Goal: Contribute content: Contribute content

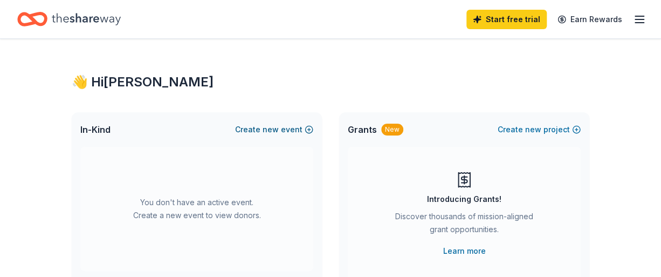
click at [276, 131] on span "new" at bounding box center [271, 129] width 16 height 13
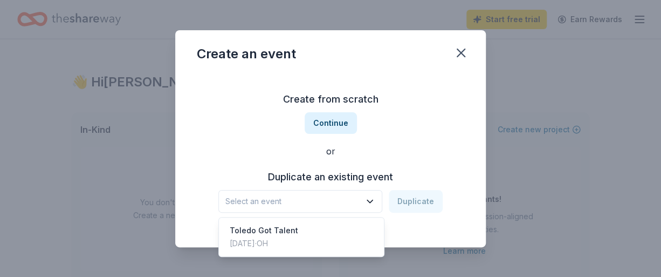
click at [371, 200] on icon "button" at bounding box center [370, 201] width 11 height 11
click at [314, 234] on div "Toledo Got Talent [DATE] · [GEOGRAPHIC_DATA]" at bounding box center [301, 237] width 161 height 35
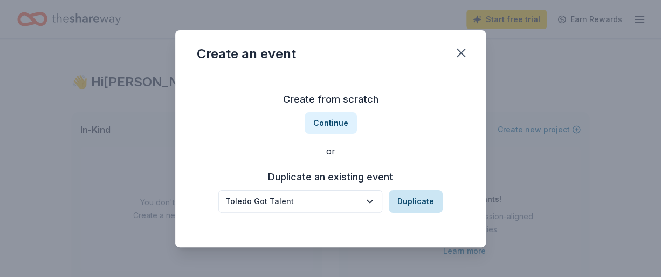
click at [417, 204] on button "Duplicate" at bounding box center [416, 201] width 54 height 23
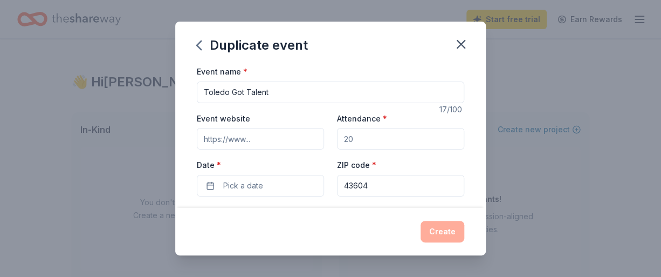
click at [301, 92] on input "Toledo Got Talent" at bounding box center [331, 92] width 268 height 22
type input "Toledo Got Talent 2025"
click at [283, 138] on input "Event website" at bounding box center [260, 139] width 127 height 22
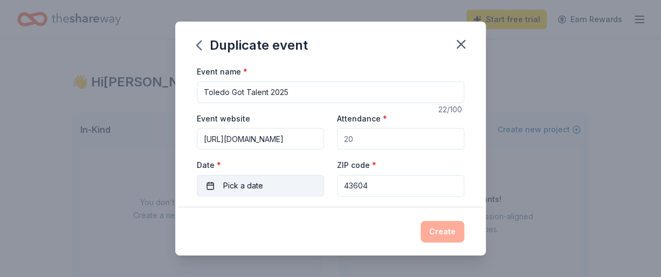
type input "[URL][DOMAIN_NAME]"
click at [270, 185] on button "Pick a date" at bounding box center [260, 186] width 127 height 22
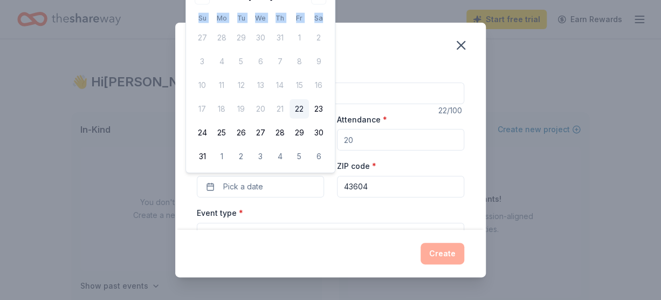
drag, startPoint x: 324, startPoint y: 6, endPoint x: 324, endPoint y: 23, distance: 16.2
click at [324, 23] on div "[DATE] Su Mo Tu We Th Fr Sa 27 28 29 30 31 1 2 3 4 5 6 7 8 9 10 11 12 13 14 15 …" at bounding box center [261, 78] width 136 height 178
click at [255, 210] on div "Event type * Select" at bounding box center [331, 225] width 268 height 39
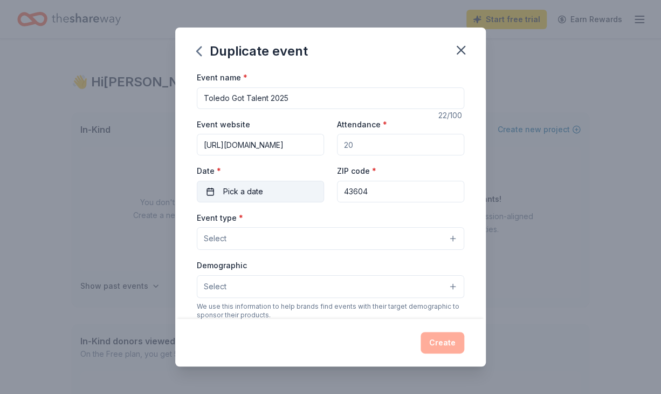
click at [271, 191] on button "Pick a date" at bounding box center [260, 192] width 127 height 22
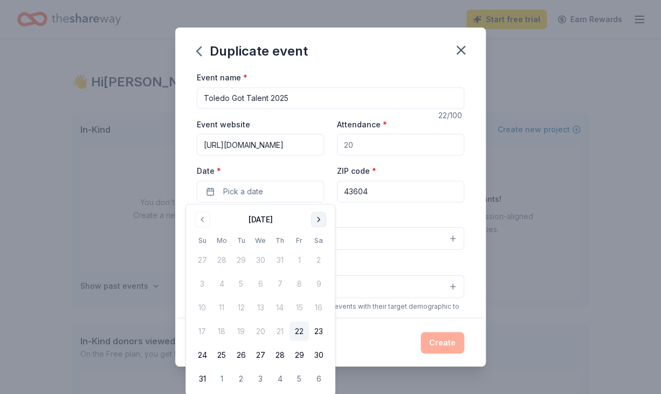
click at [317, 217] on button "Go to next month" at bounding box center [318, 219] width 15 height 15
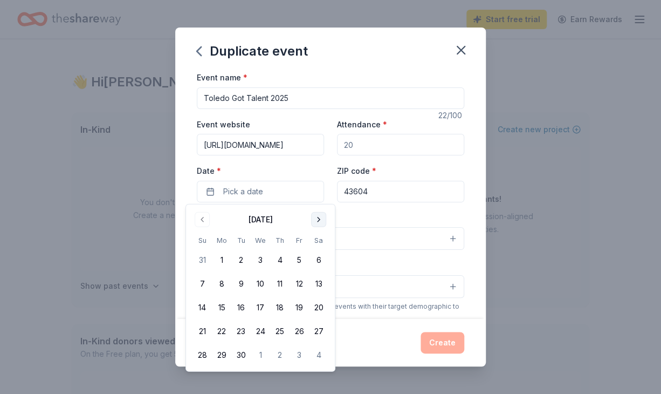
click at [317, 217] on button "Go to next month" at bounding box center [318, 219] width 15 height 15
click at [279, 258] on button "2" at bounding box center [279, 259] width 19 height 19
click at [388, 211] on div "Event type * Select" at bounding box center [331, 230] width 268 height 39
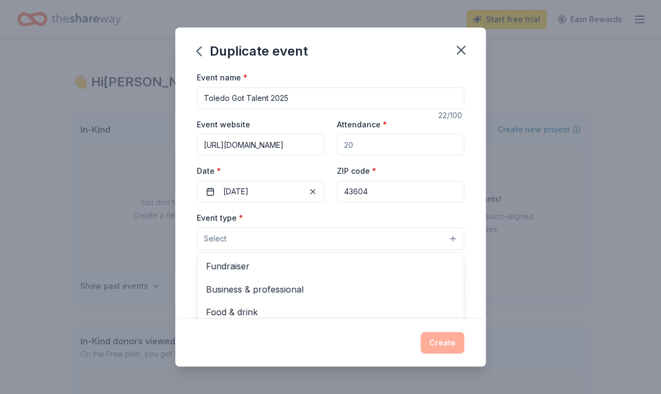
click at [460, 236] on button "Select" at bounding box center [331, 238] width 268 height 23
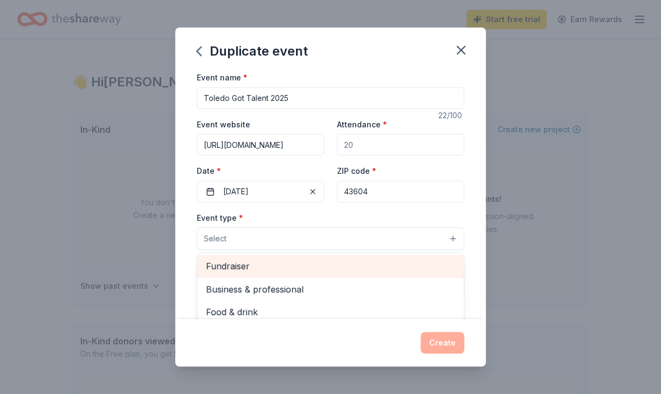
click at [258, 264] on span "Fundraiser" at bounding box center [330, 266] width 249 height 14
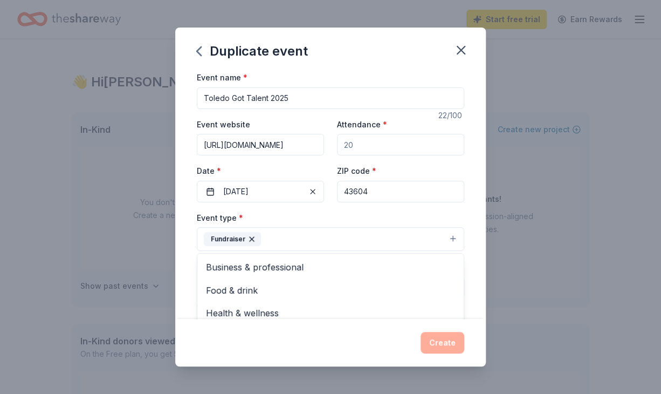
click at [448, 215] on div "Event type * Fundraiser Business & professional Food & drink Health & wellness …" at bounding box center [331, 231] width 268 height 40
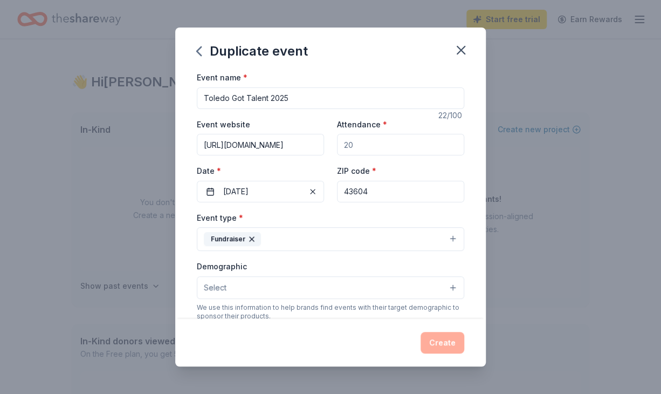
click at [452, 276] on button "Select" at bounding box center [331, 287] width 268 height 23
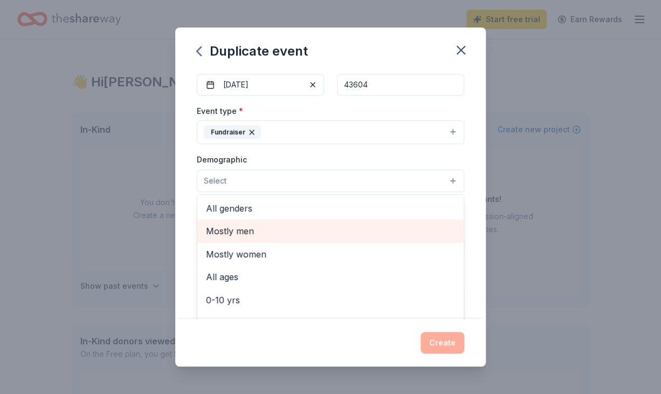
scroll to position [124, 0]
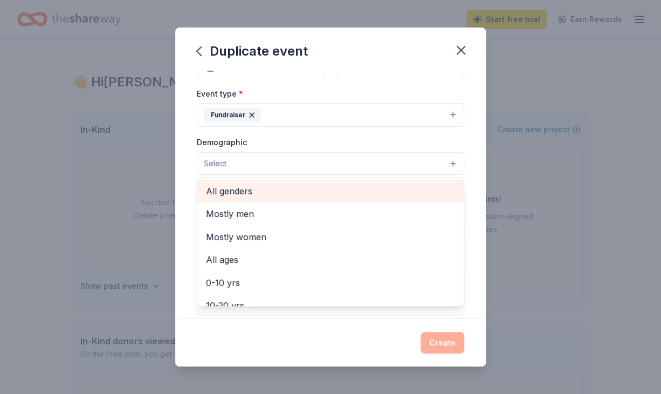
click at [271, 187] on span "All genders" at bounding box center [330, 191] width 249 height 14
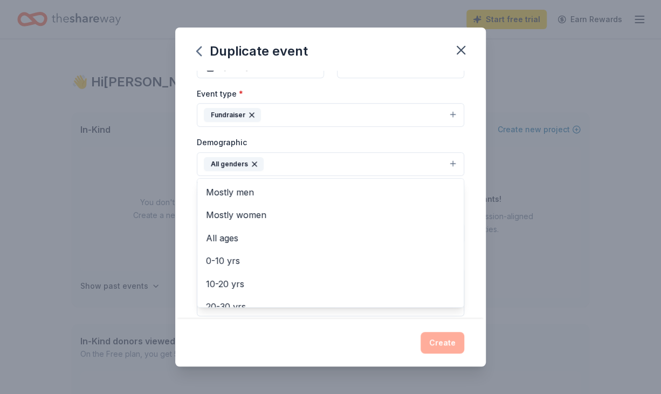
click at [469, 137] on div "Event name * Toledo Got Talent 2025 22 /100 Event website [URL][DOMAIN_NAME] At…" at bounding box center [330, 195] width 311 height 248
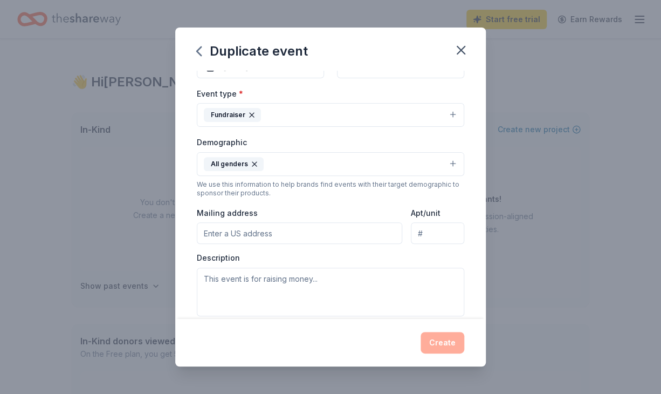
click at [290, 230] on input "Mailing address" at bounding box center [300, 233] width 206 height 22
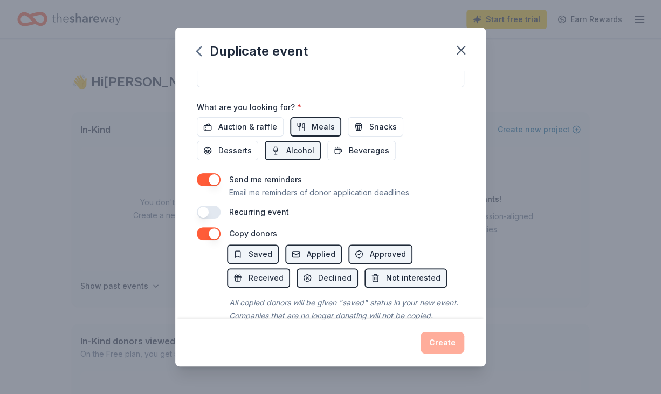
scroll to position [372, 0]
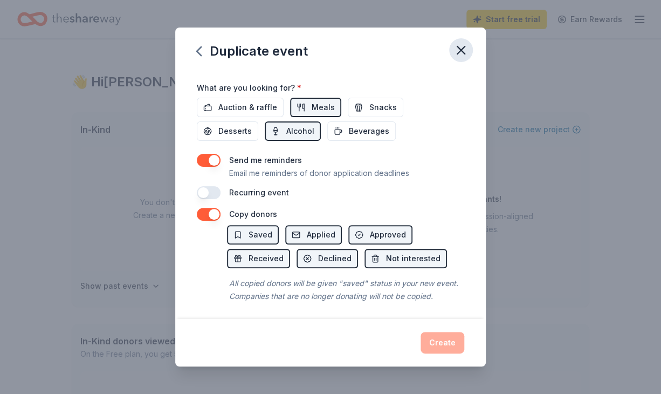
click at [466, 49] on icon "button" at bounding box center [461, 50] width 15 height 15
